Goal: Information Seeking & Learning: Learn about a topic

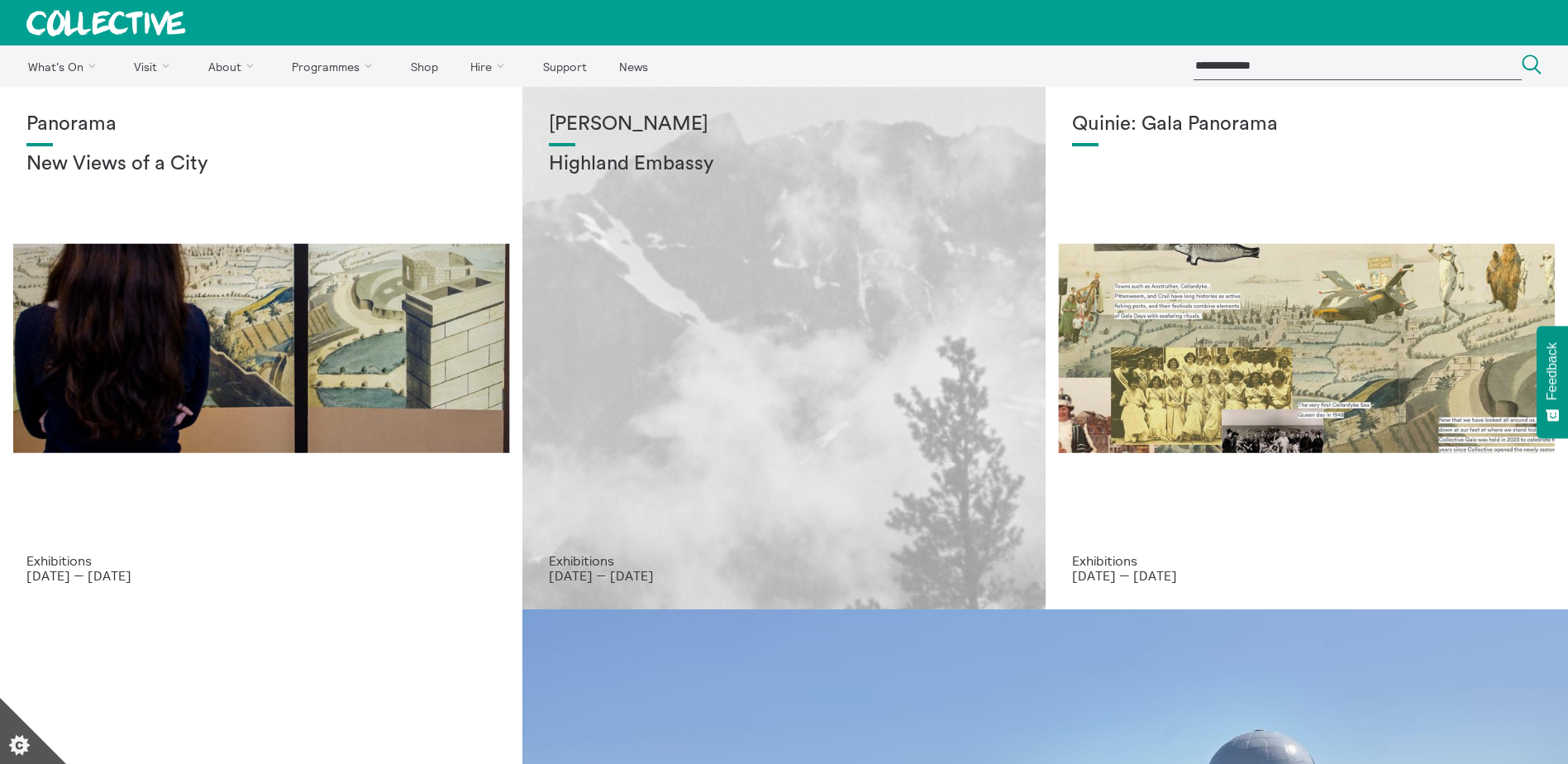
click at [651, 366] on div "Shen Xin Highland Embassy" at bounding box center [783, 333] width 469 height 440
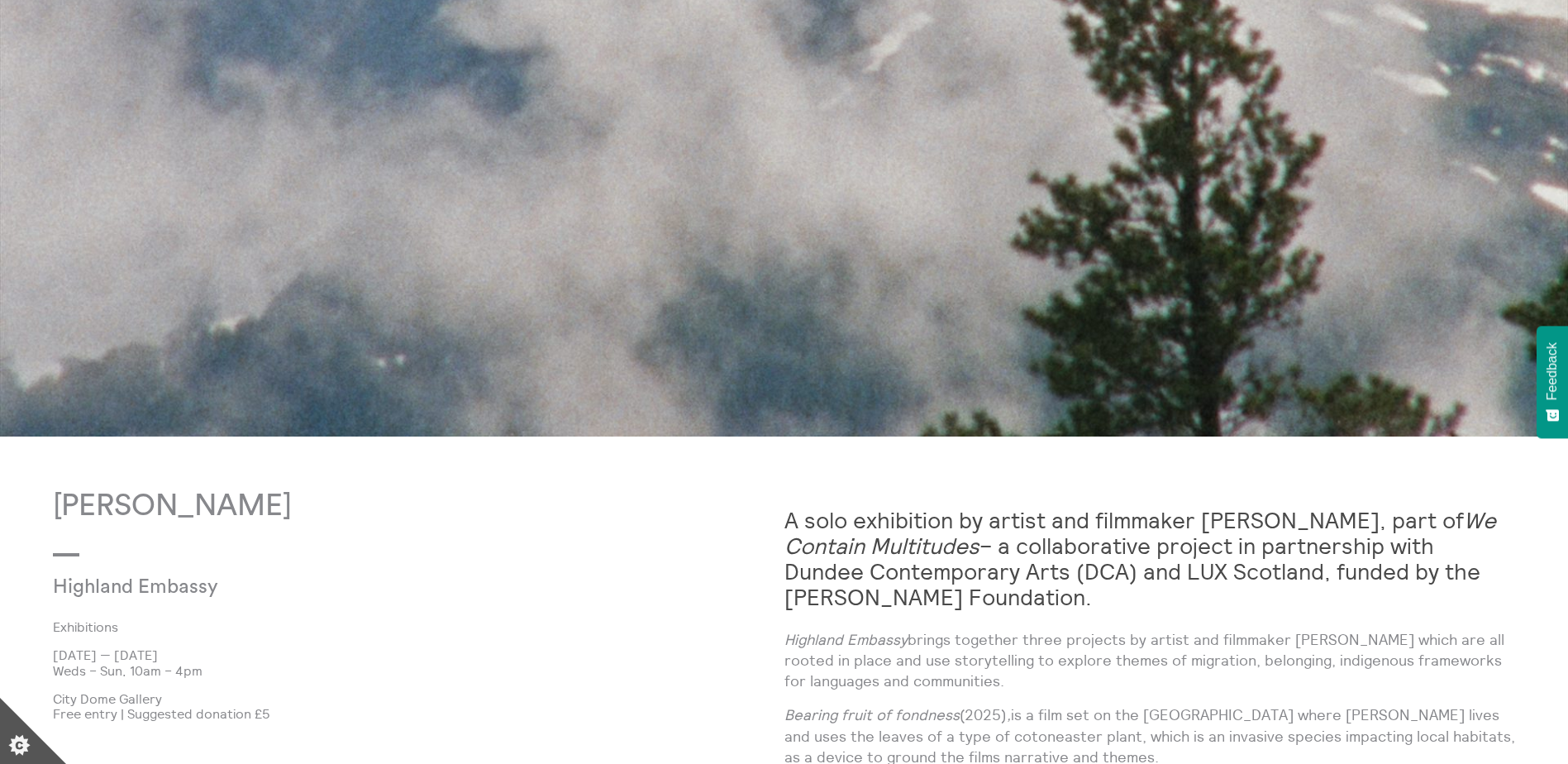
scroll to position [1158, 0]
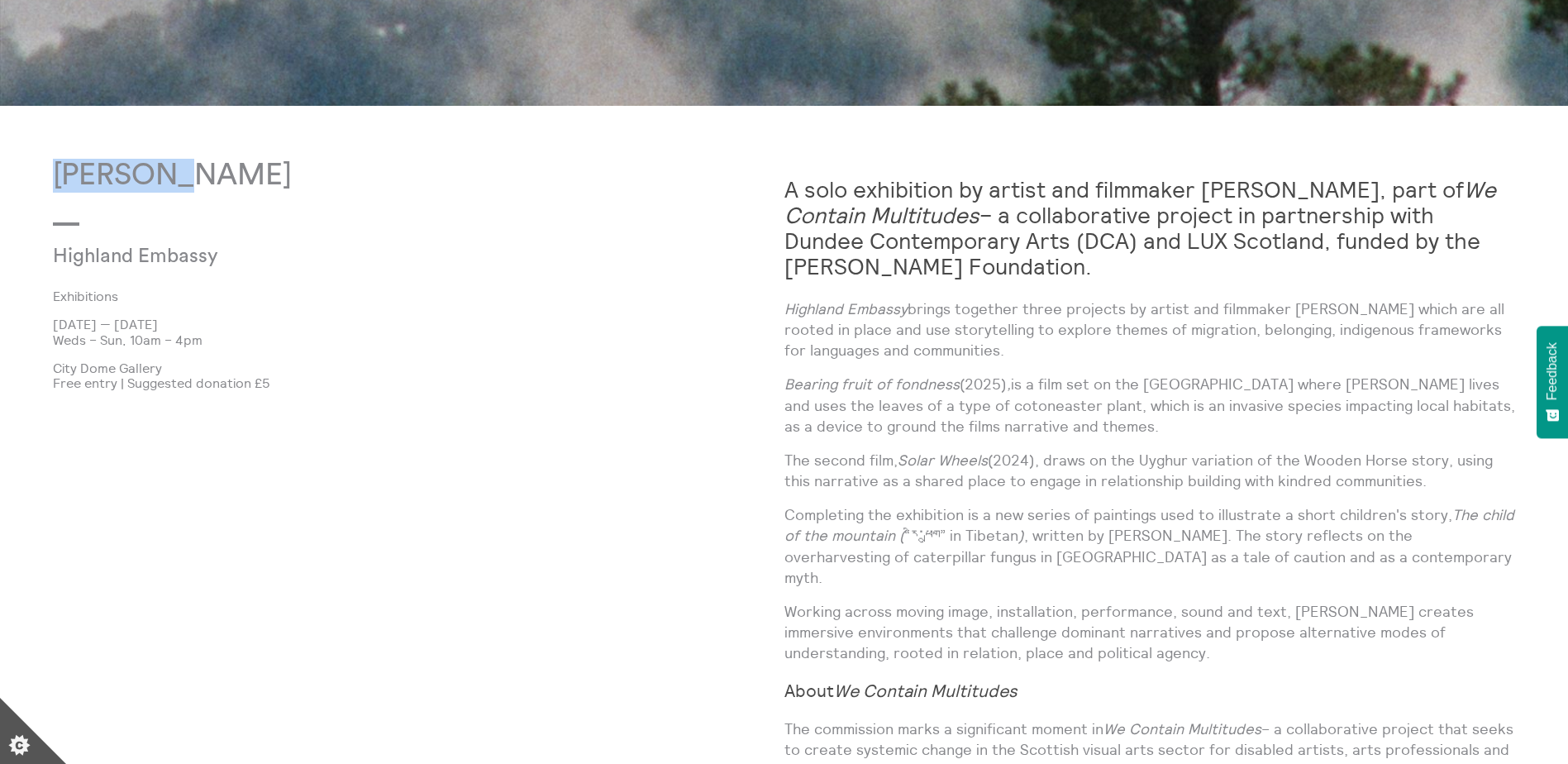
drag, startPoint x: 180, startPoint y: 178, endPoint x: 33, endPoint y: 174, distance: 147.1
click at [33, 174] on body "**********" at bounding box center [784, 168] width 1568 height 2652
copy p "[PERSON_NAME]"
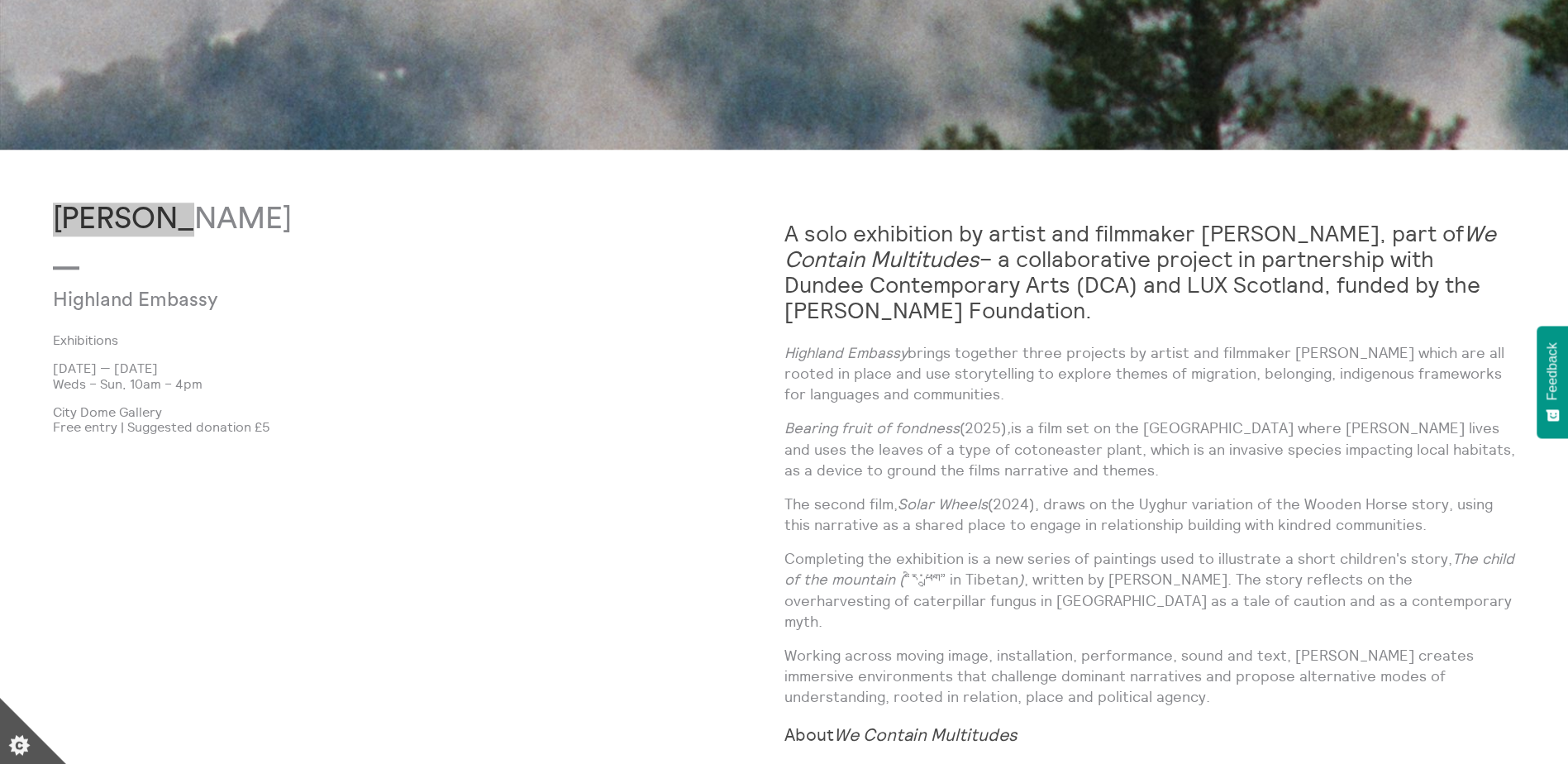
scroll to position [1070, 0]
